Goal: Task Accomplishment & Management: Manage account settings

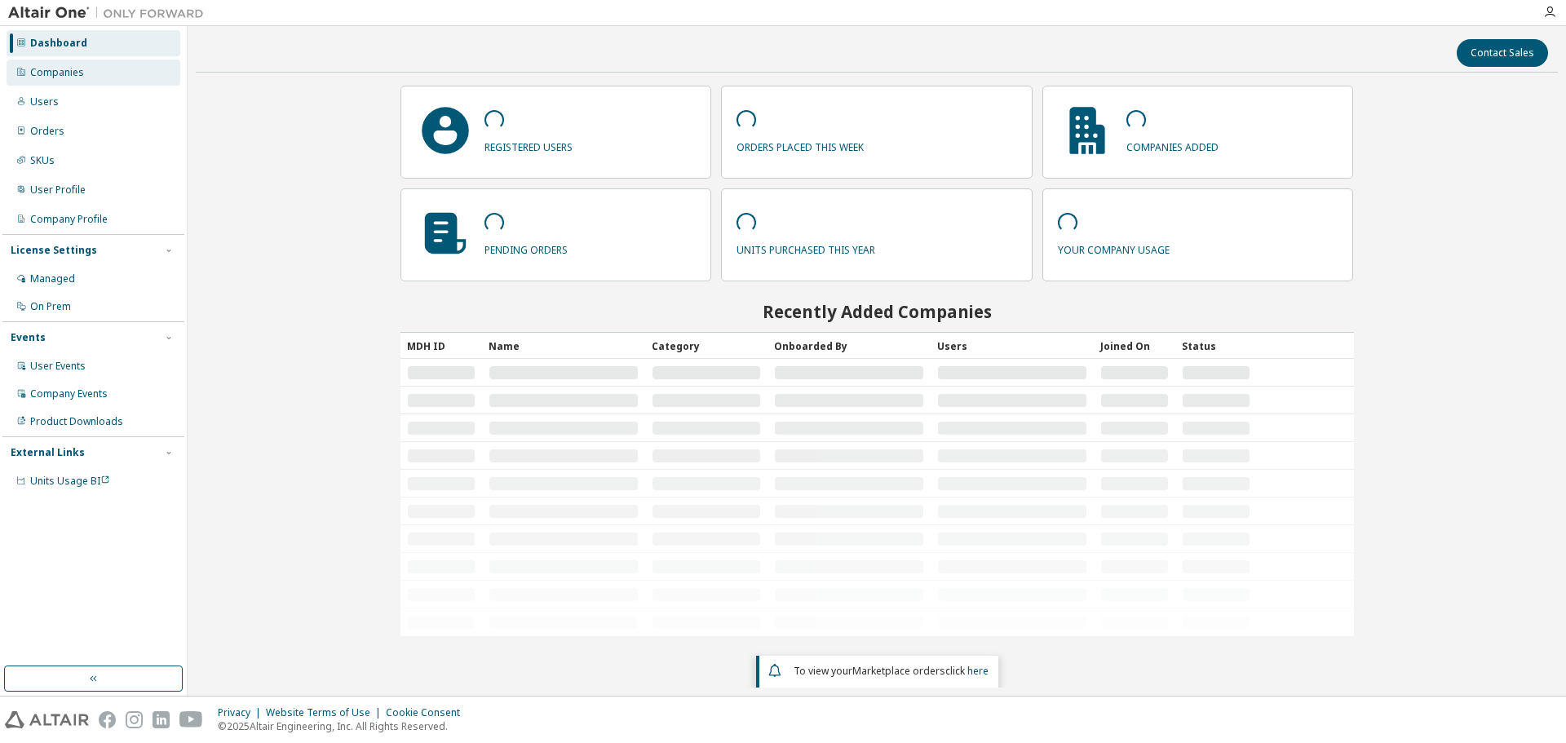
click at [83, 76] on div "Companies" at bounding box center [94, 73] width 174 height 26
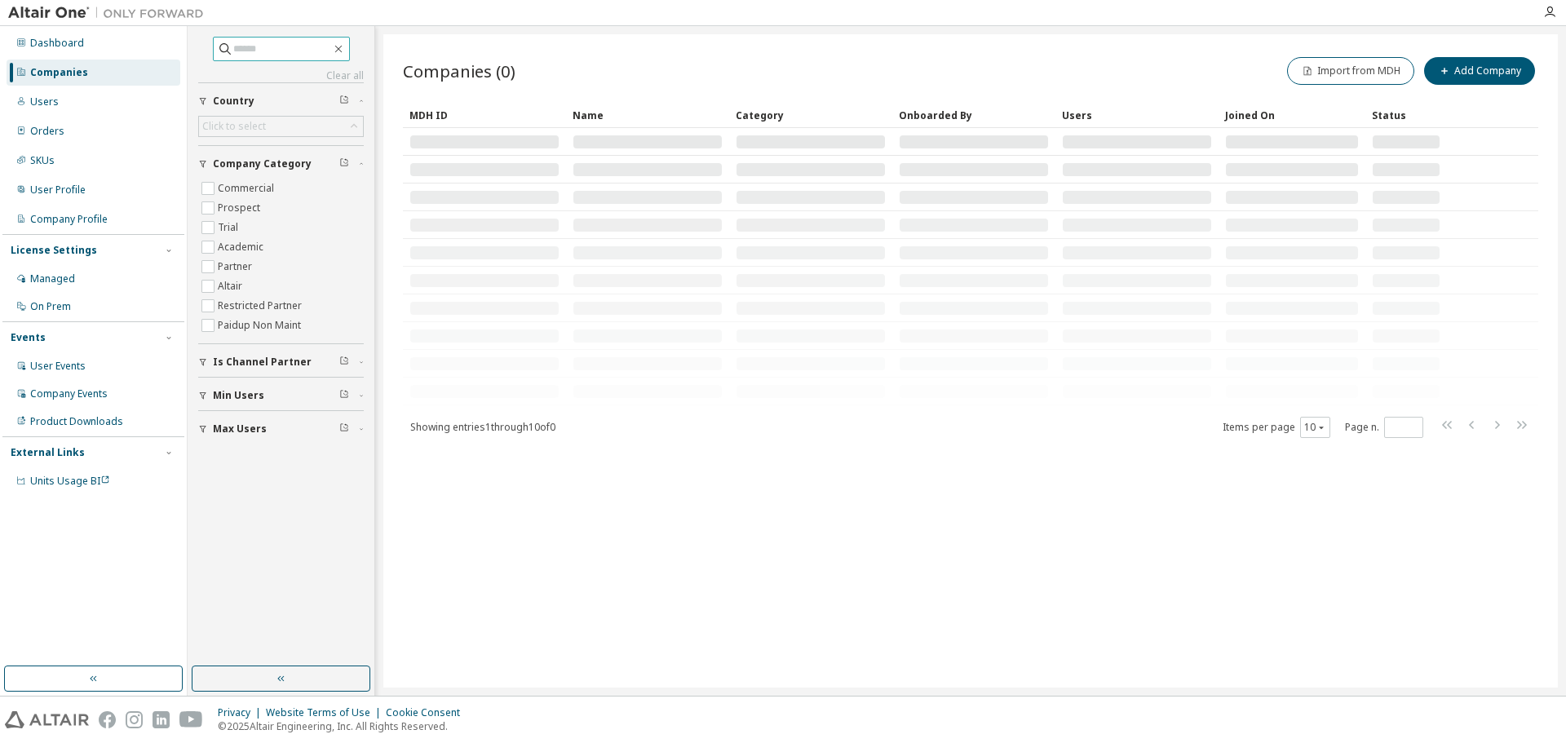
click at [236, 49] on input "text" at bounding box center [282, 49] width 98 height 16
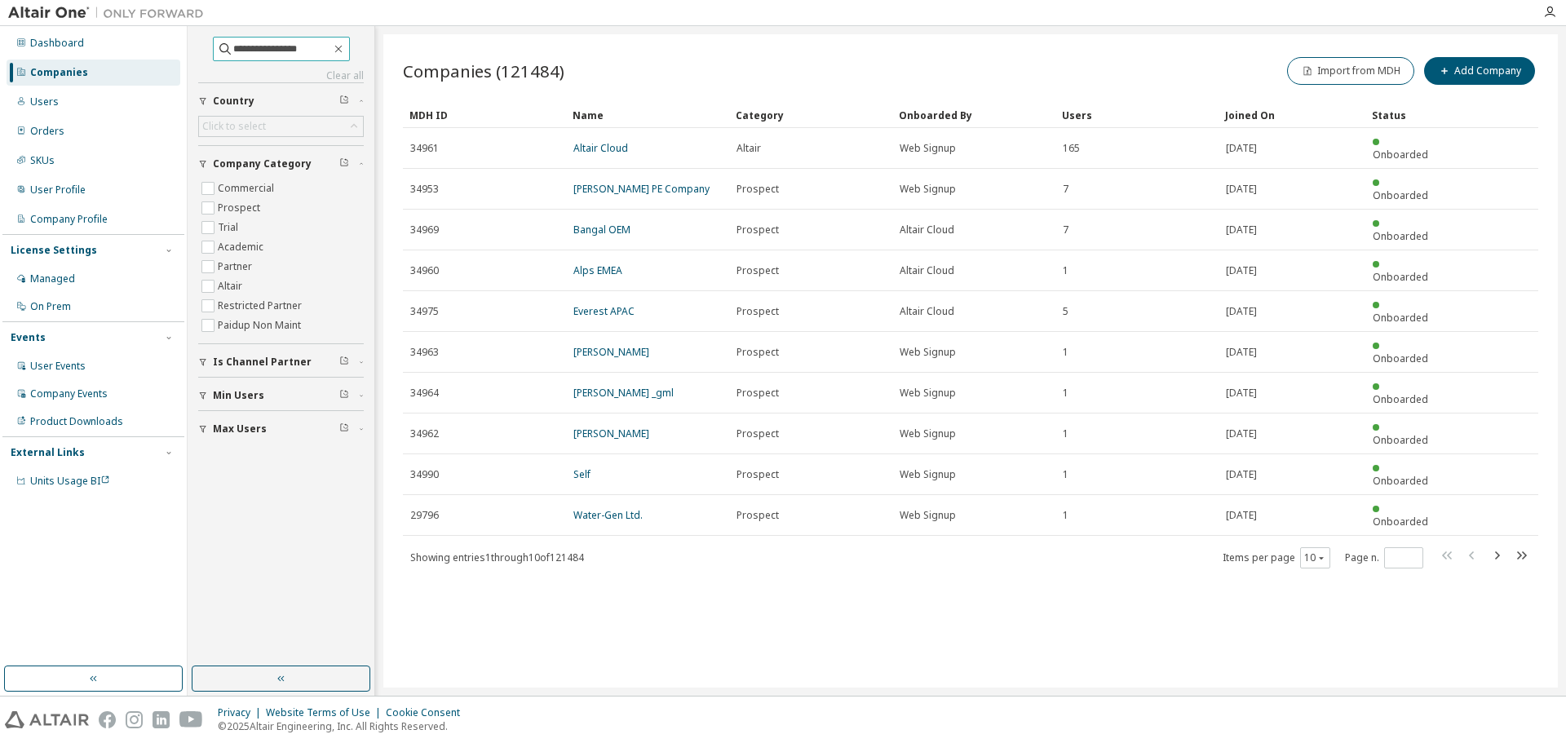
type input "**********"
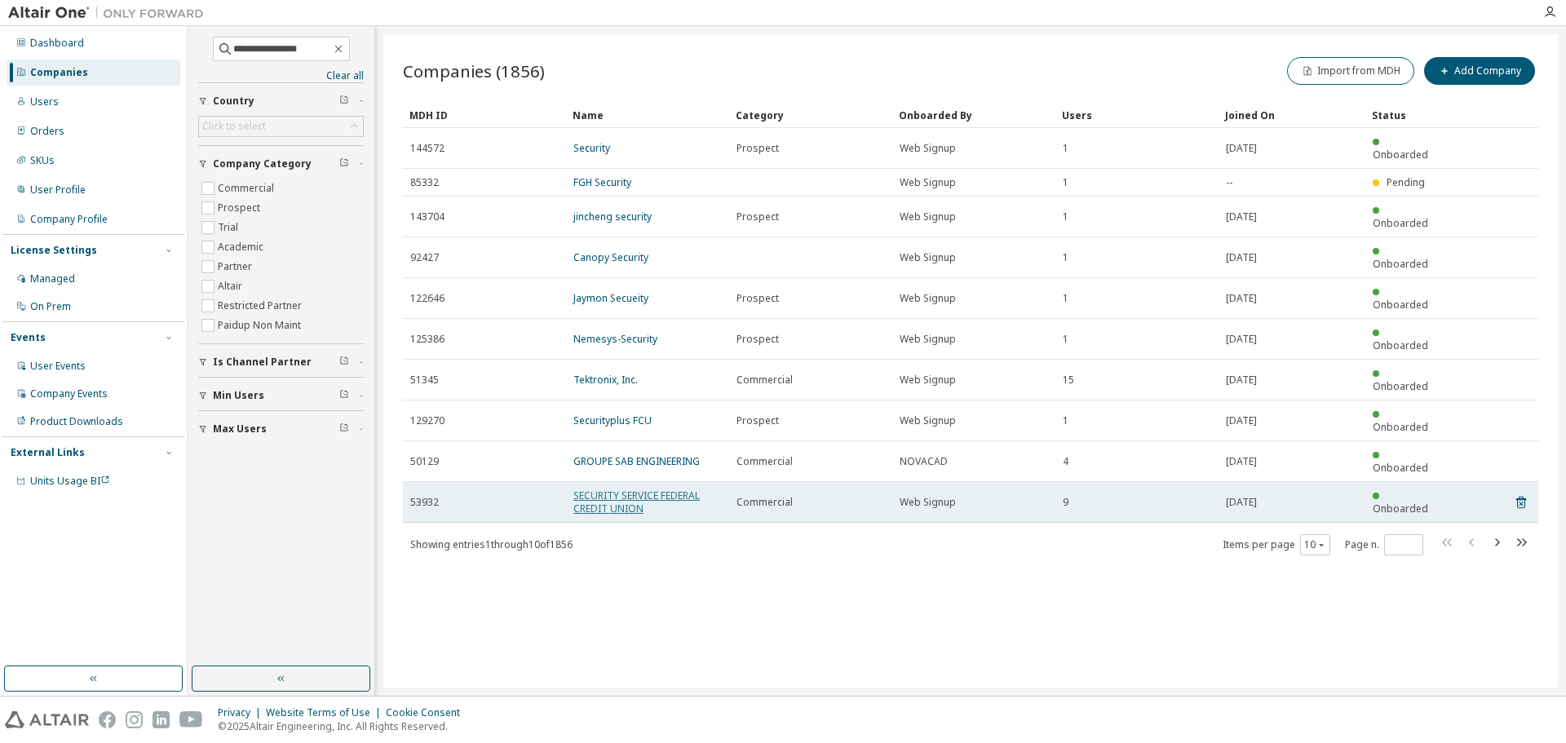
click at [595, 488] on link "SECURITY SERVICE FEDERAL CREDIT UNION" at bounding box center [636, 501] width 126 height 27
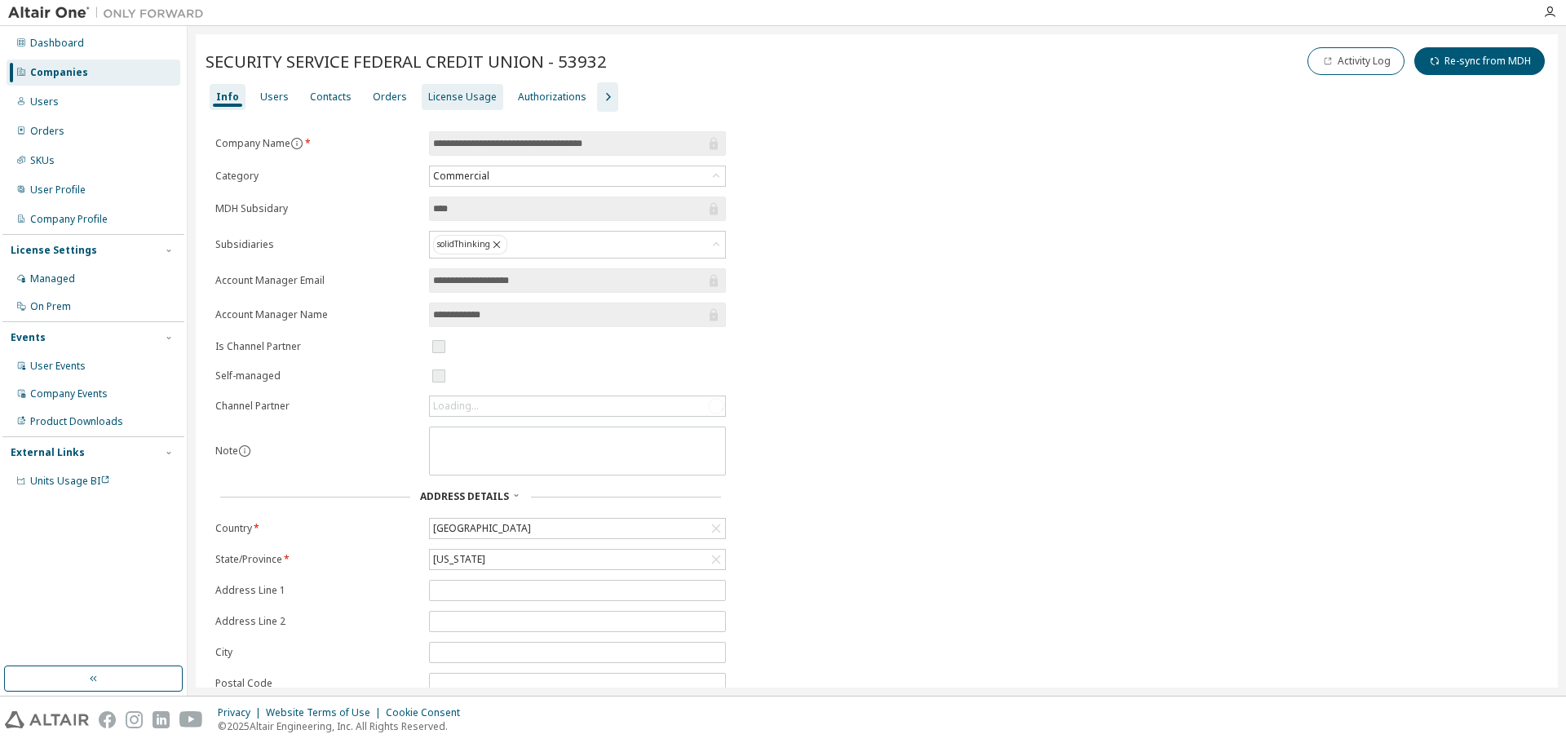
click at [453, 97] on div "License Usage" at bounding box center [462, 97] width 69 height 13
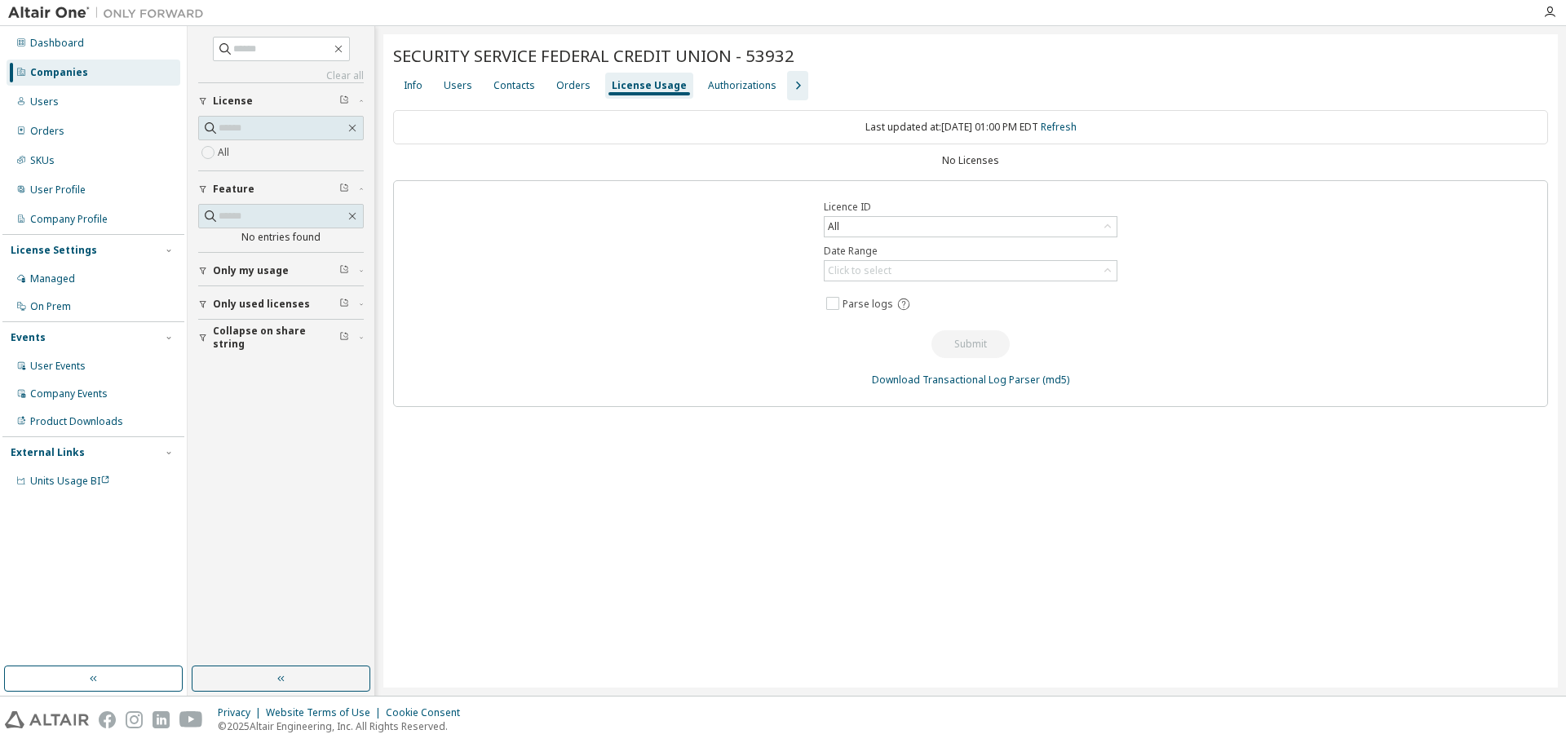
click at [69, 73] on div "Companies" at bounding box center [59, 72] width 58 height 13
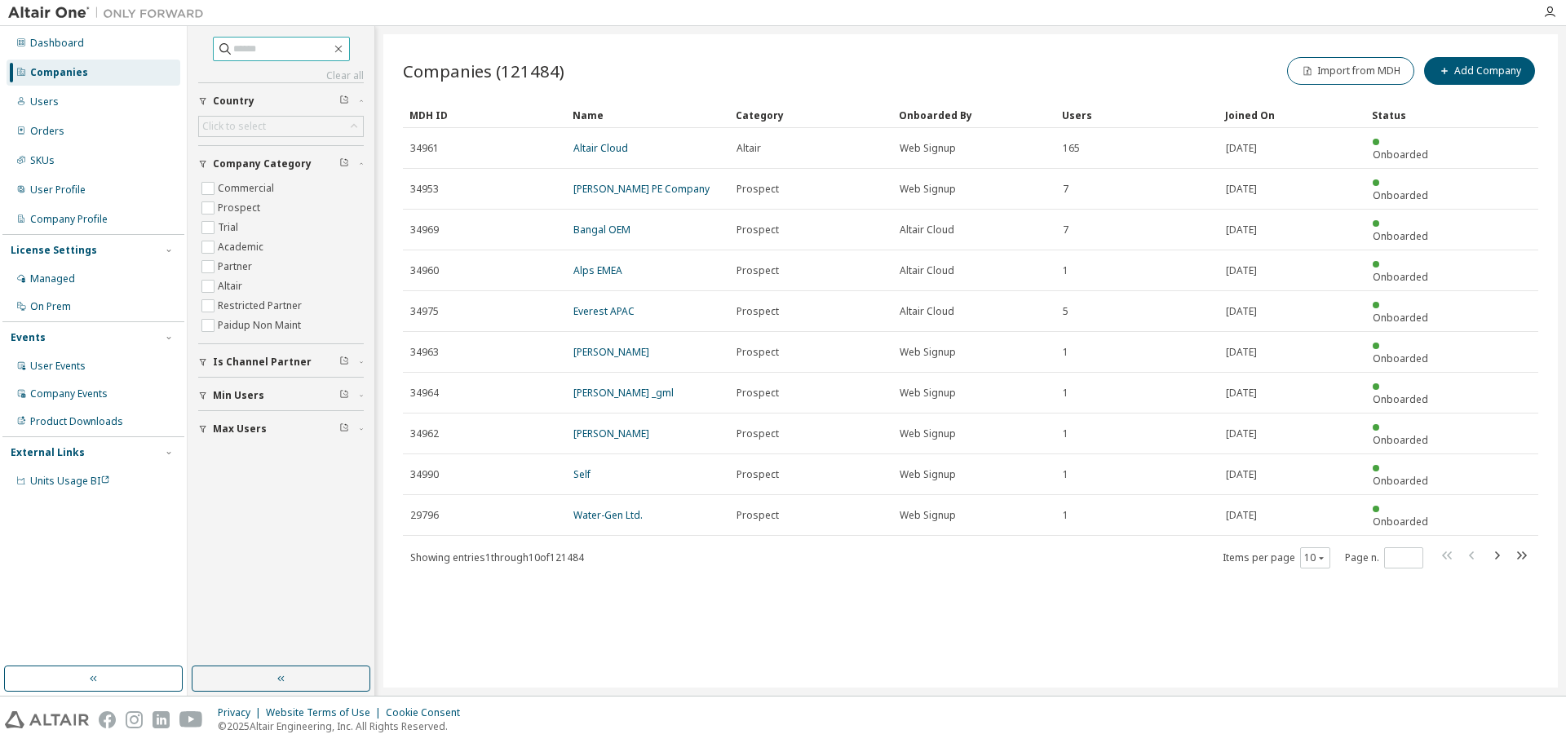
click at [245, 42] on input "text" at bounding box center [282, 49] width 98 height 16
type input "**********"
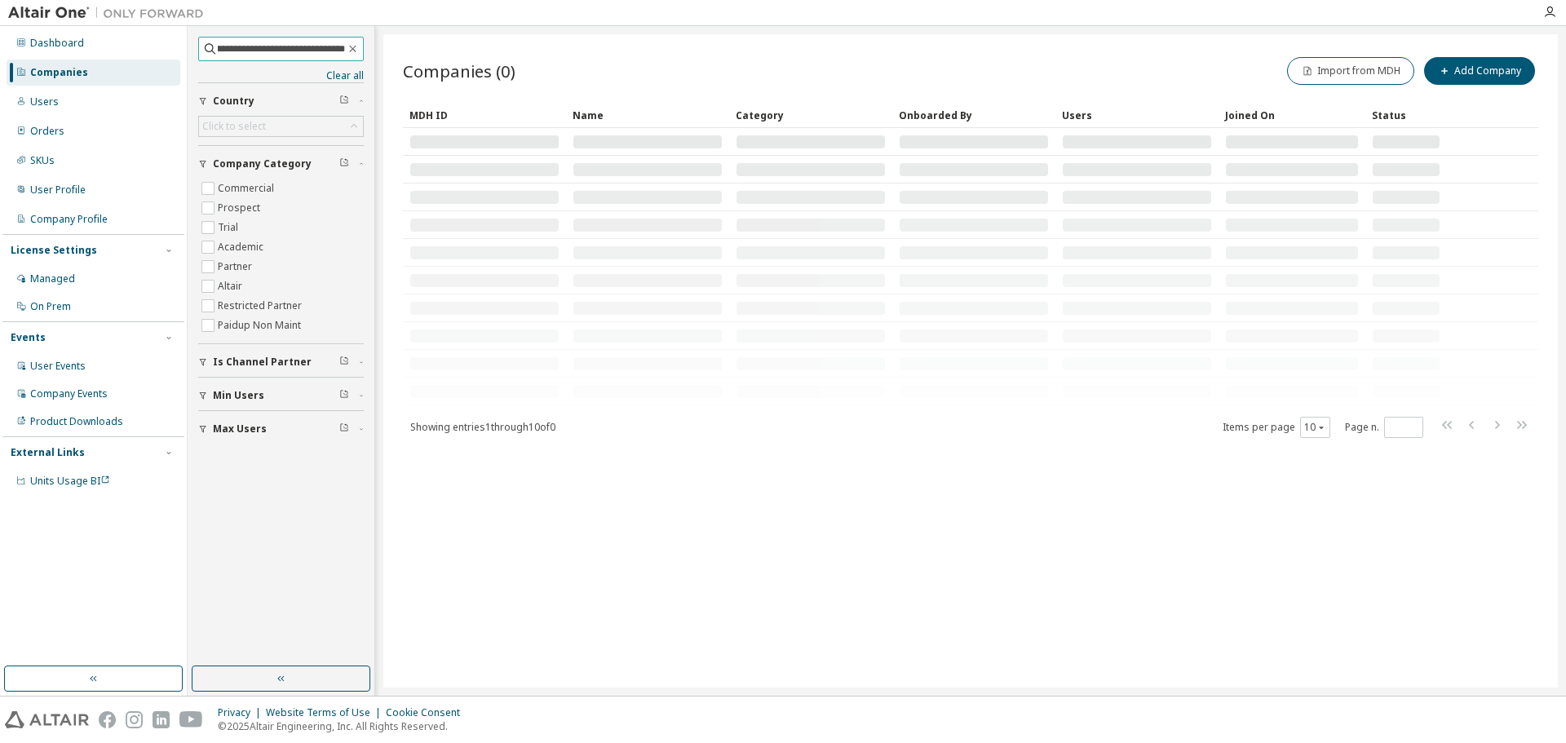
click at [290, 51] on input "**********" at bounding box center [281, 49] width 127 height 16
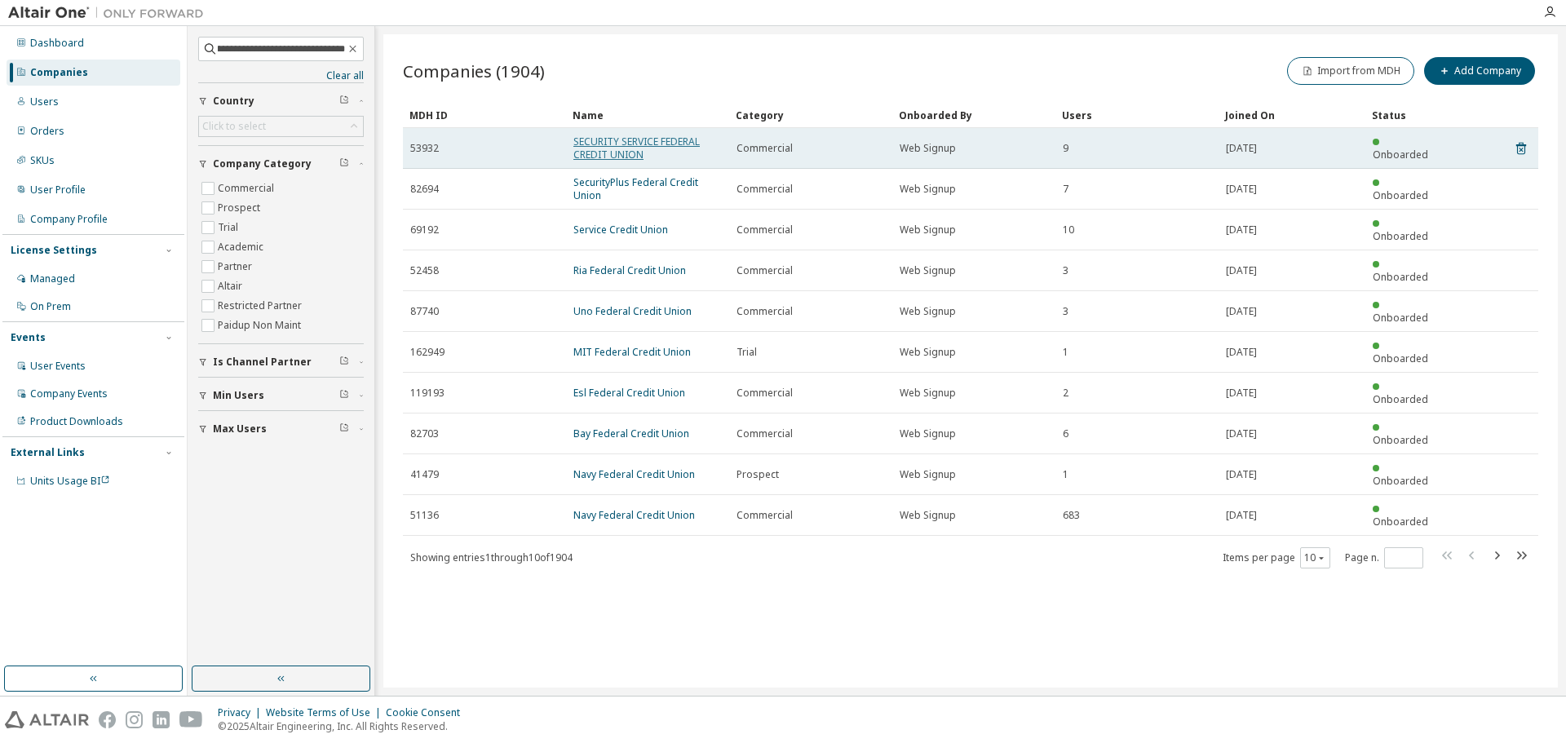
click at [609, 149] on link "SECURITY SERVICE FEDERAL CREDIT UNION" at bounding box center [636, 148] width 126 height 27
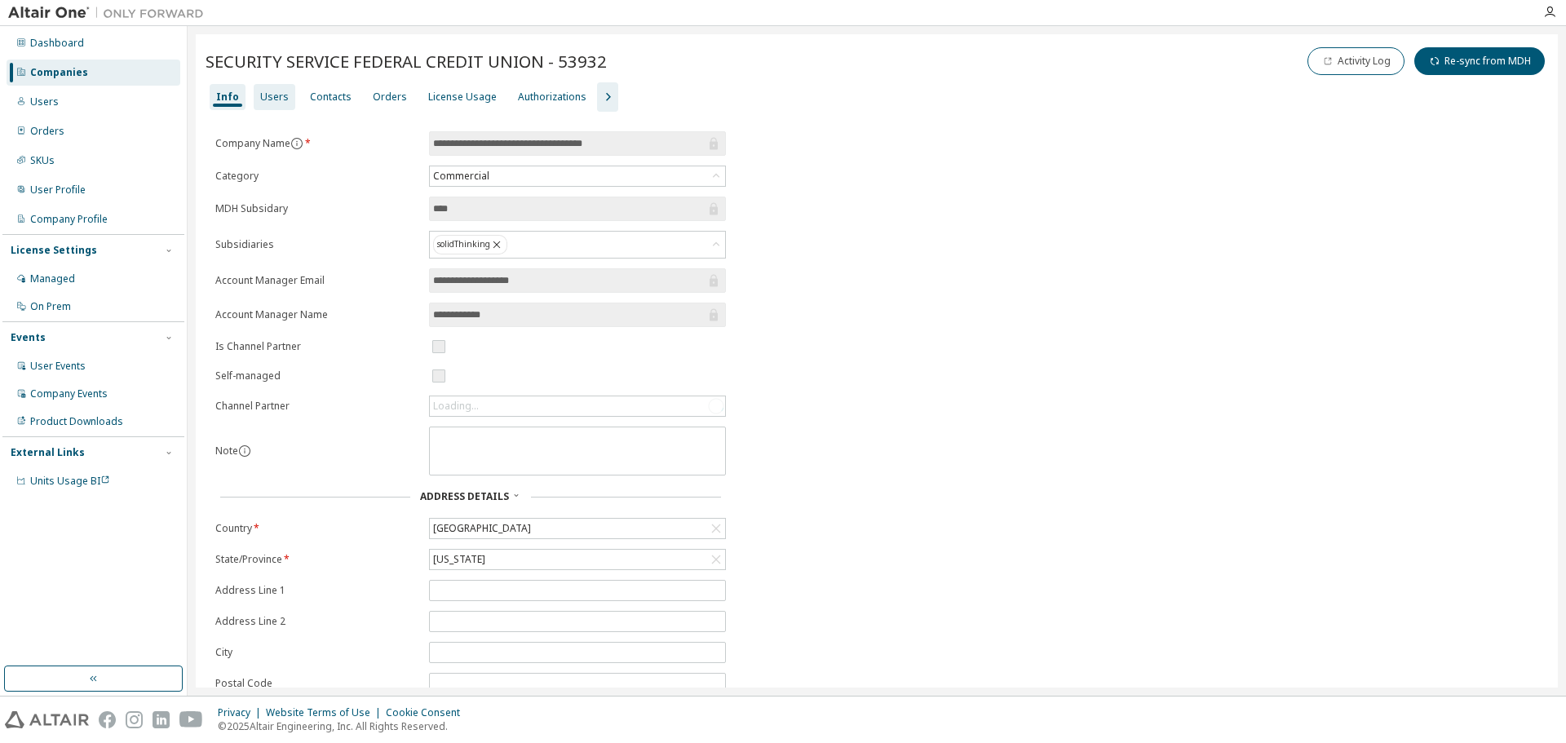
click at [284, 99] on div "Users" at bounding box center [275, 97] width 42 height 26
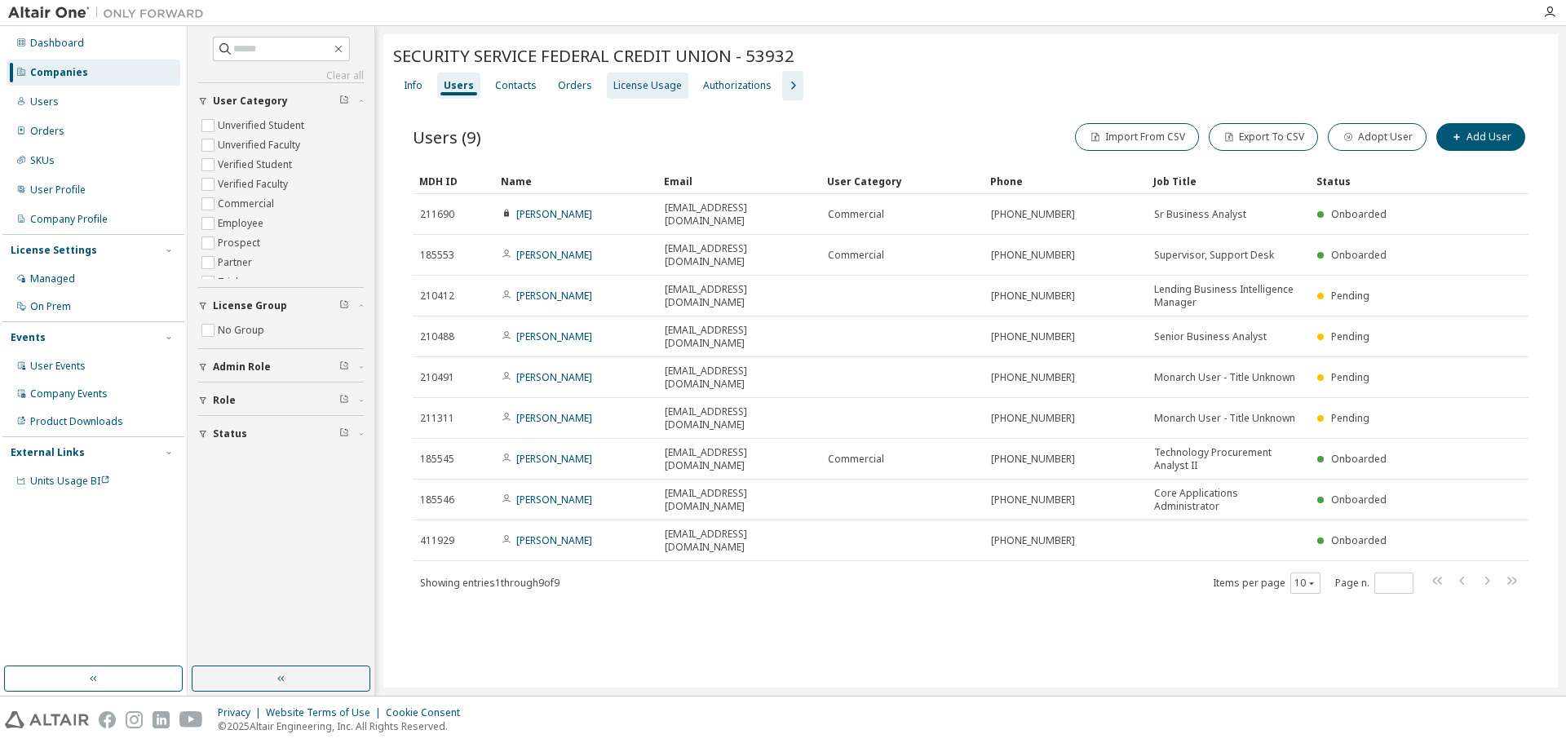
click at [617, 86] on div "License Usage" at bounding box center [647, 85] width 69 height 13
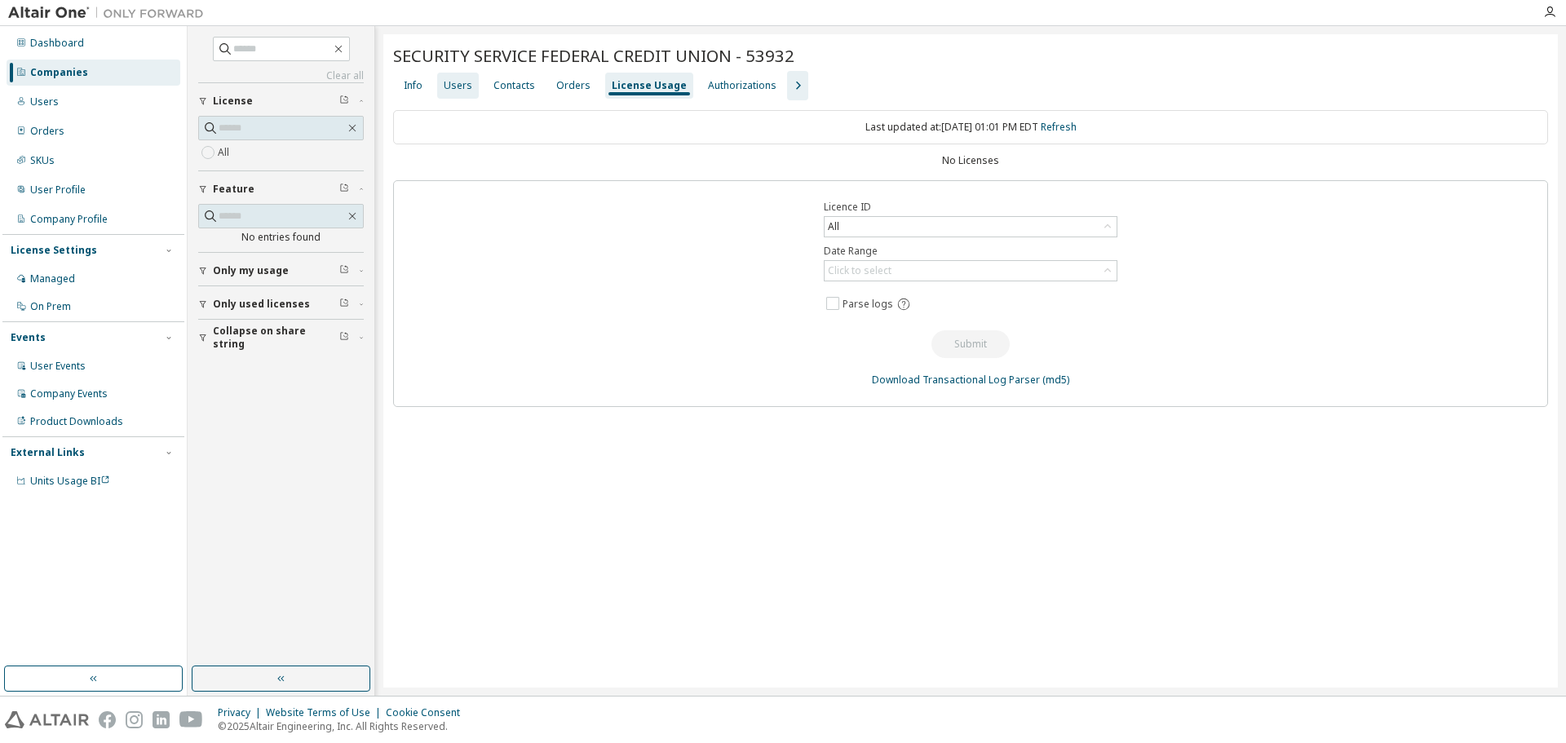
click at [453, 89] on div "Users" at bounding box center [458, 85] width 29 height 13
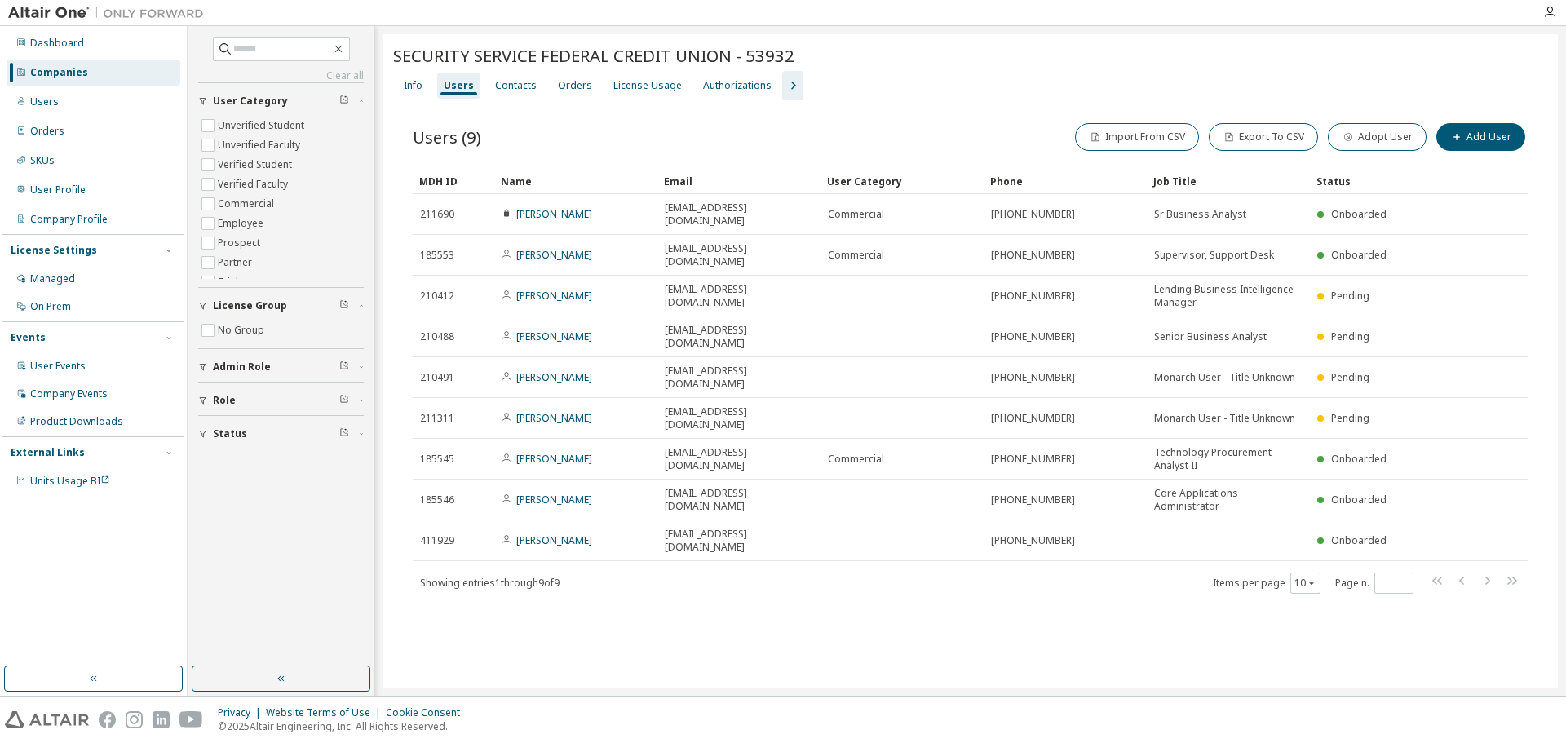
click at [679, 145] on div "Users (9) Import From CSV Export To CSV Adopt User Add User" at bounding box center [971, 137] width 1116 height 34
click at [1466, 139] on button "Add User" at bounding box center [1480, 137] width 89 height 28
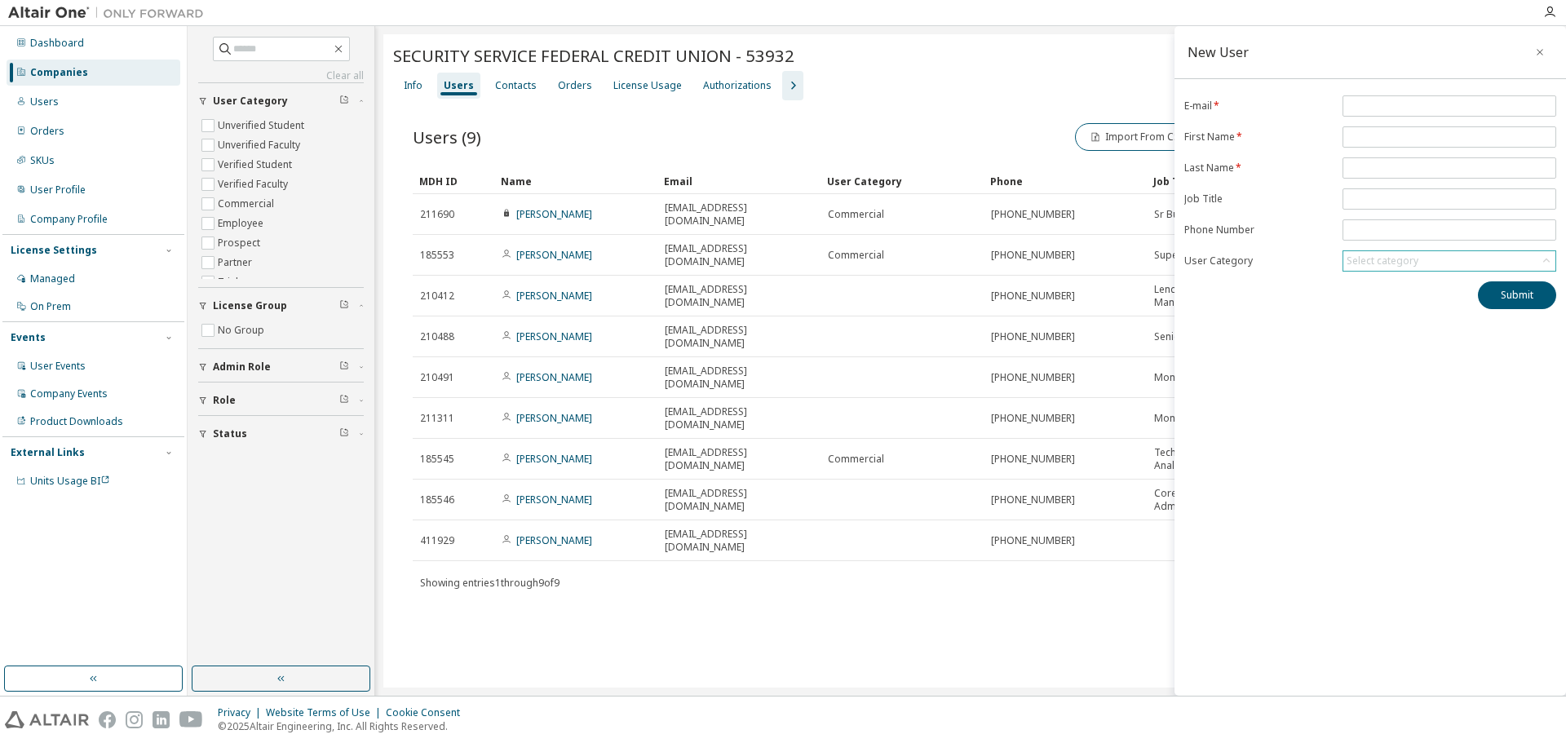
click at [1412, 264] on div "Select category" at bounding box center [1382, 260] width 72 height 13
click at [1285, 343] on div "New User E-mail * First Name * Last Name * Job Title Phone Number User Category…" at bounding box center [1369, 361] width 391 height 670
click at [1540, 53] on icon "button" at bounding box center [1539, 52] width 11 height 13
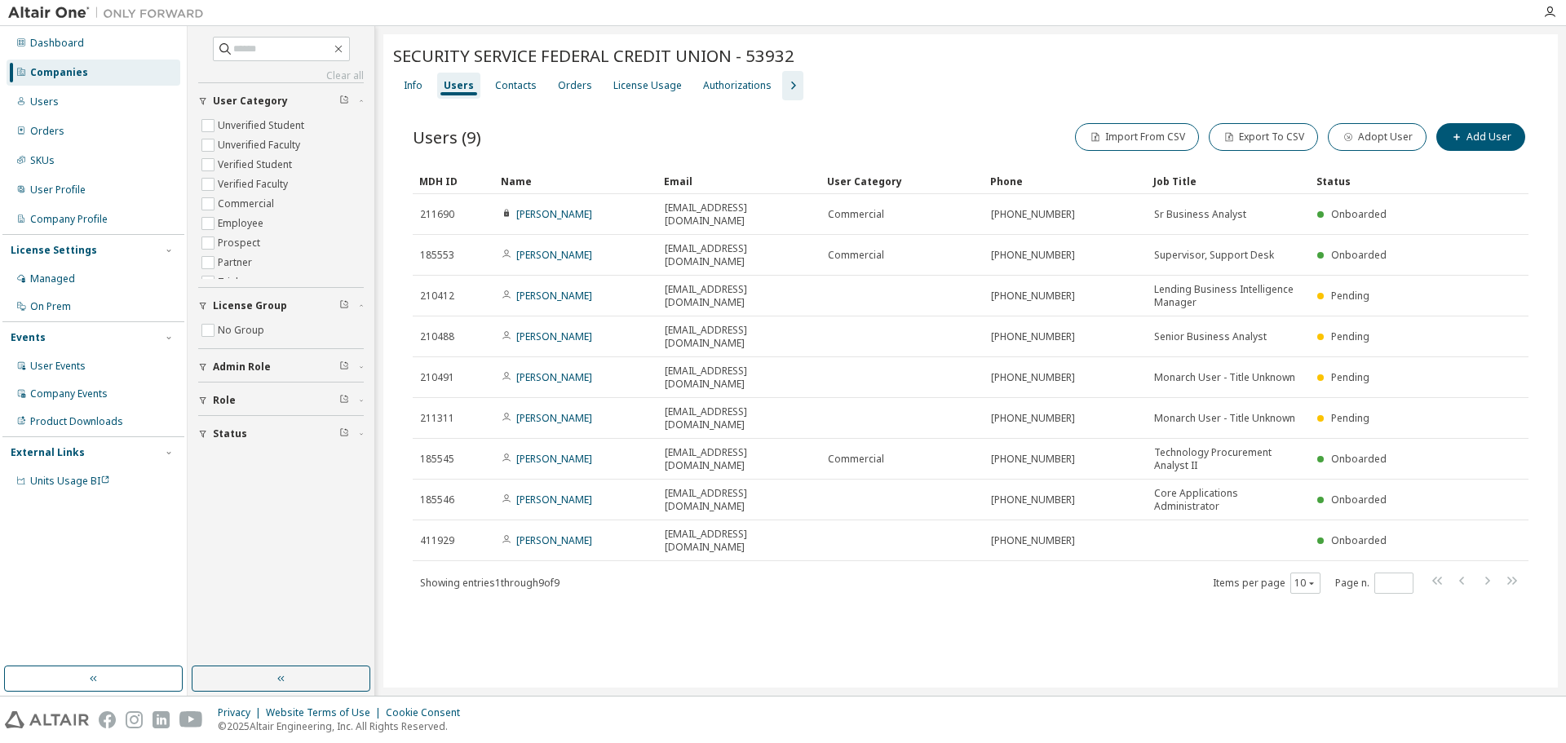
click at [629, 145] on div "Users (9) Import From CSV Export To CSV Adopt User Add User" at bounding box center [971, 137] width 1116 height 34
